Goal: Communication & Community: Participate in discussion

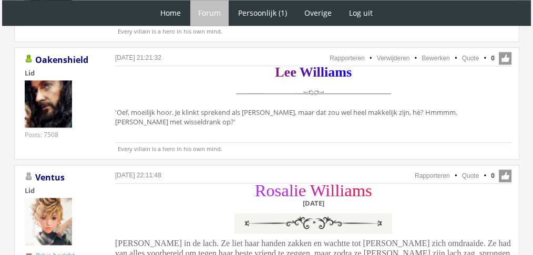
click at [296, 124] on div "L e e W i l l i a m s 'Oef, moeilijk hoor. Je klinkt sprekend als Roos, maar da…" at bounding box center [313, 110] width 396 height 85
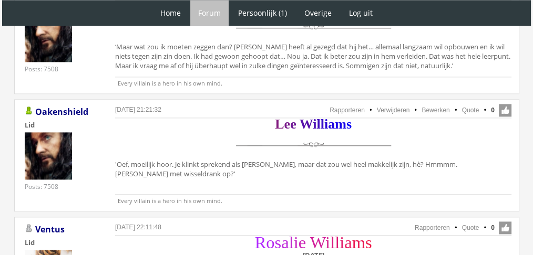
scroll to position [1304, 0]
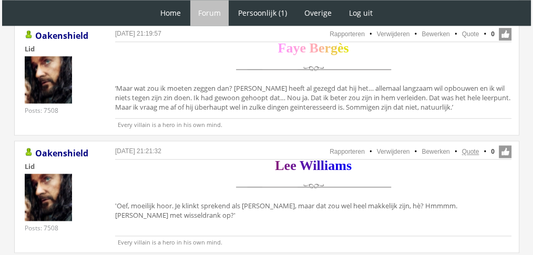
click at [470, 148] on link "Quote" at bounding box center [470, 151] width 17 height 7
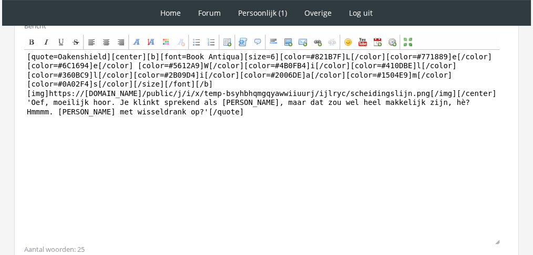
scroll to position [314, 0]
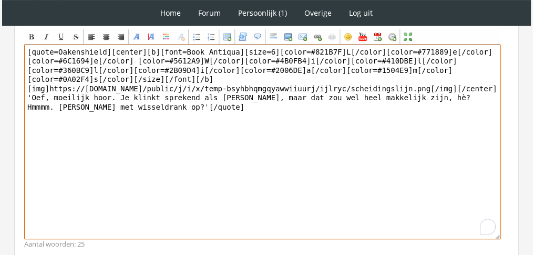
drag, startPoint x: 246, startPoint y: 173, endPoint x: 1, endPoint y: 96, distance: 256.7
click at [1, 96] on div "1 Home Forum Forum index Actieve topics Mijn topics Persoonlijk (1) Profiel Pri…" at bounding box center [266, 9] width 533 height 647
paste textarea "Even dacht hij dat het écht Mavis met wisseldrank was, want Rosalie keek hem re…"
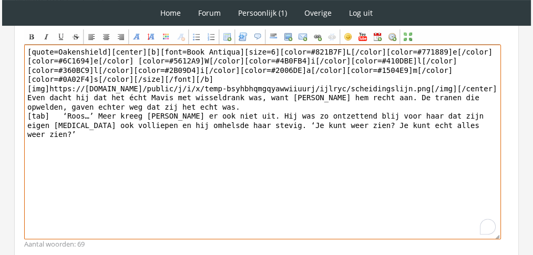
drag, startPoint x: 103, startPoint y: 49, endPoint x: 0, endPoint y: 34, distance: 104.1
click at [0, 34] on div "1 Home Forum Forum index Actieve topics Mijn topics Persoonlijk (1) Profiel Pri…" at bounding box center [266, 9] width 533 height 647
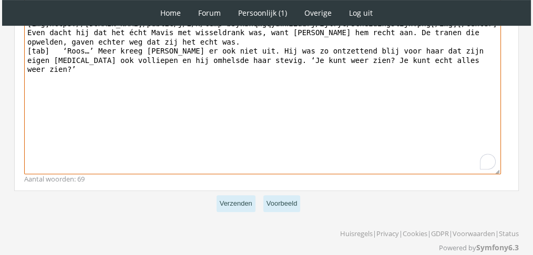
scroll to position [389, 0]
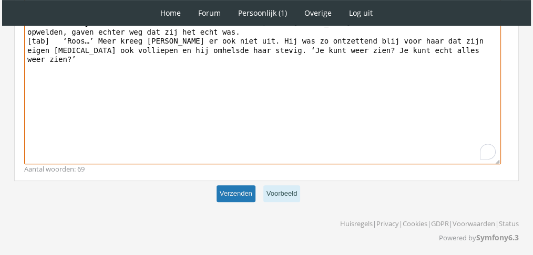
type textarea "[center][b][font=Book Antiqua][size=6][color=#821B7F]L[/color][color=#771889]e[…"
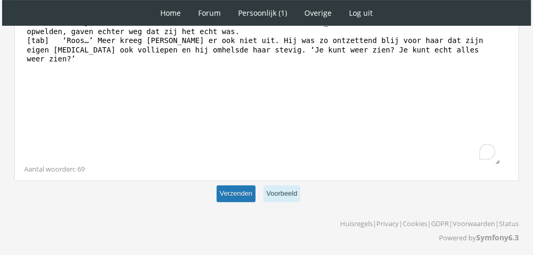
click at [229, 198] on button "Verzenden" at bounding box center [235, 193] width 39 height 17
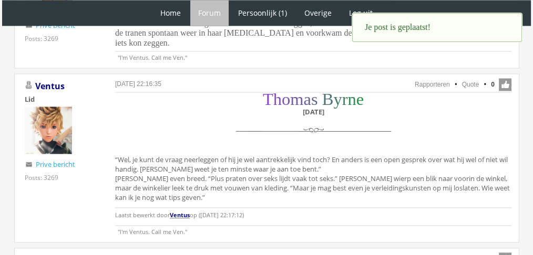
scroll to position [1626, 0]
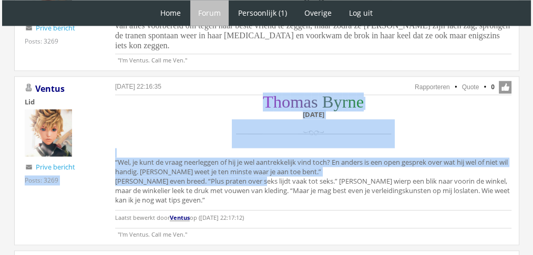
drag, startPoint x: 95, startPoint y: 147, endPoint x: 263, endPoint y: 167, distance: 168.8
click at [263, 167] on div "6 oktober 2025 om 22:16:35 Rapporteren Quote 0 Acties: Rapporteren Quote Ventus…" at bounding box center [266, 160] width 505 height 169
click at [263, 167] on div "T h o m a s B y r n e Zaterdag 11 december “Wel, je kunt de vraag neerleggen of…" at bounding box center [313, 162] width 396 height 131
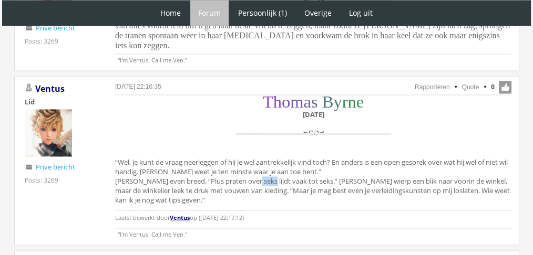
click at [263, 167] on div "T h o m a s B y r n e Zaterdag 11 december “Wel, je kunt de vraag neerleggen of…" at bounding box center [313, 162] width 396 height 131
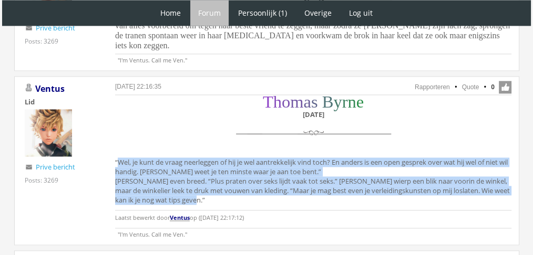
drag, startPoint x: 220, startPoint y: 185, endPoint x: 110, endPoint y: 148, distance: 116.3
click at [110, 148] on div "6 oktober 2025 om 22:16:35 Rapporteren Quote 0 Acties: Rapporteren Quote Ventus…" at bounding box center [266, 160] width 505 height 169
copy div "“Wel, je kunt de vraag neerleggen of hij je wel aantrekkelijk vind toch? En and…"
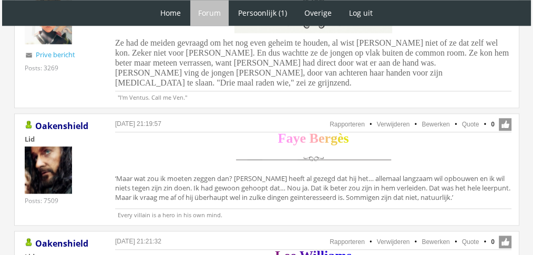
scroll to position [1236, 0]
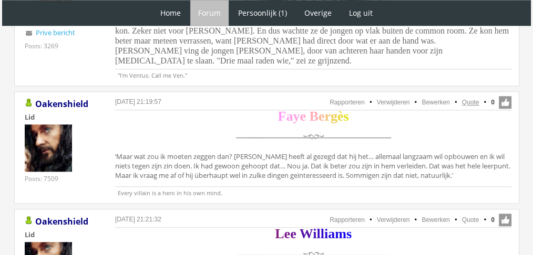
click at [474, 99] on link "Quote" at bounding box center [470, 102] width 17 height 7
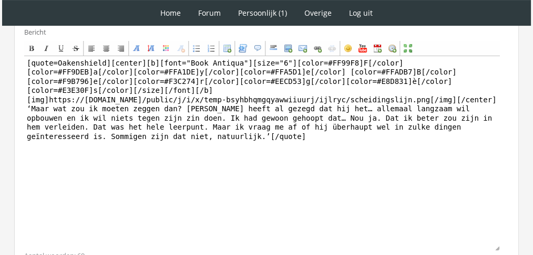
scroll to position [297, 0]
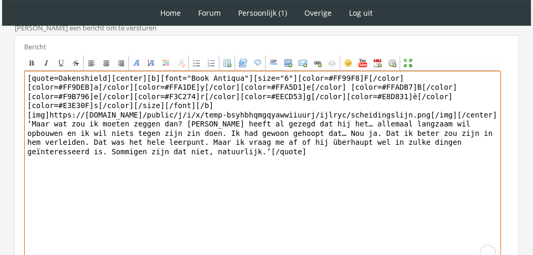
drag, startPoint x: 235, startPoint y: 222, endPoint x: 12, endPoint y: 113, distance: 248.6
click at [12, 113] on div "RPG Realm Ingelogd als Oakenshield Topics: Actieve topics | Mijn topics Het uni…" at bounding box center [266, 71] width 524 height 574
paste textarea "Ze had het geprobeerd. Erover praten. Maar [PERSON_NAME] was gewoon… dichtgesla…"
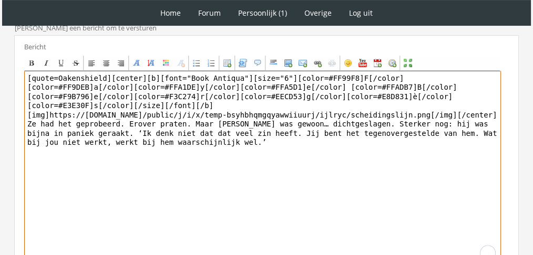
click at [99, 75] on textarea "[quote=Oakenshield][center][b][font="Book Antiqua"][size="6"][color=#FF99F8]F[/…" at bounding box center [262, 168] width 476 height 195
drag, startPoint x: 103, startPoint y: 75, endPoint x: 0, endPoint y: 69, distance: 103.7
click at [0, 69] on div "1 Home Forum Forum index Actieve topics Mijn topics Persoonlijk (1) Profiel Pri…" at bounding box center [266, 31] width 533 height 657
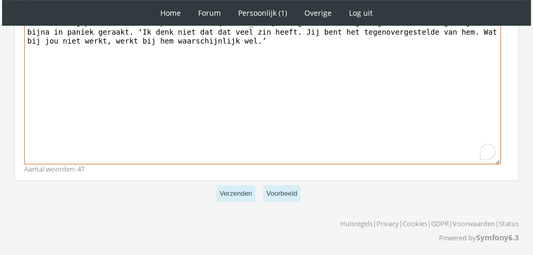
type textarea "[center][b][font="Book Antiqua"][size="6"][color=#FF99F8]F[/color][color=#FF9DE…"
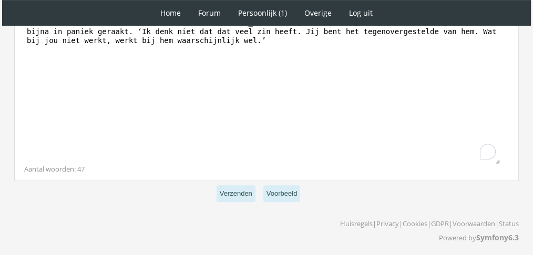
scroll to position [398, 0]
click at [214, 190] on p "Verzenden Voorbeeld" at bounding box center [266, 194] width 504 height 26
click at [251, 197] on button "Verzenden" at bounding box center [235, 193] width 39 height 17
